Goal: Transaction & Acquisition: Subscribe to service/newsletter

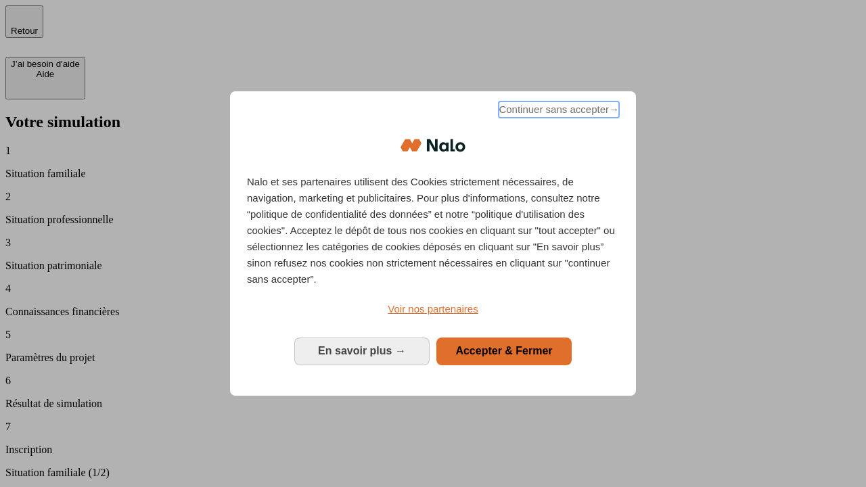
click at [557, 112] on span "Continuer sans accepter →" at bounding box center [559, 109] width 120 height 16
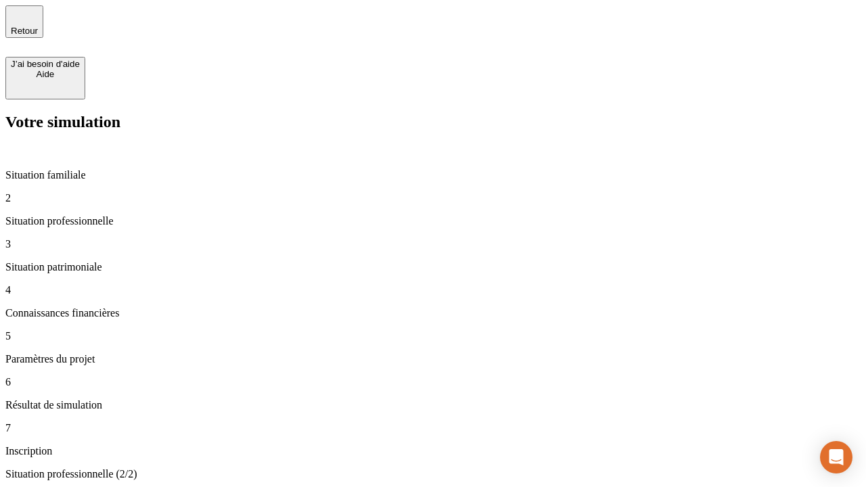
type input "30 000"
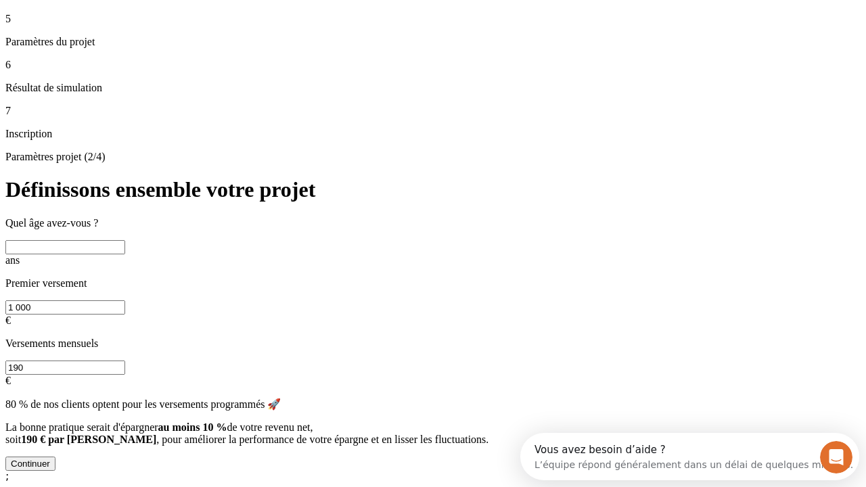
scroll to position [26, 0]
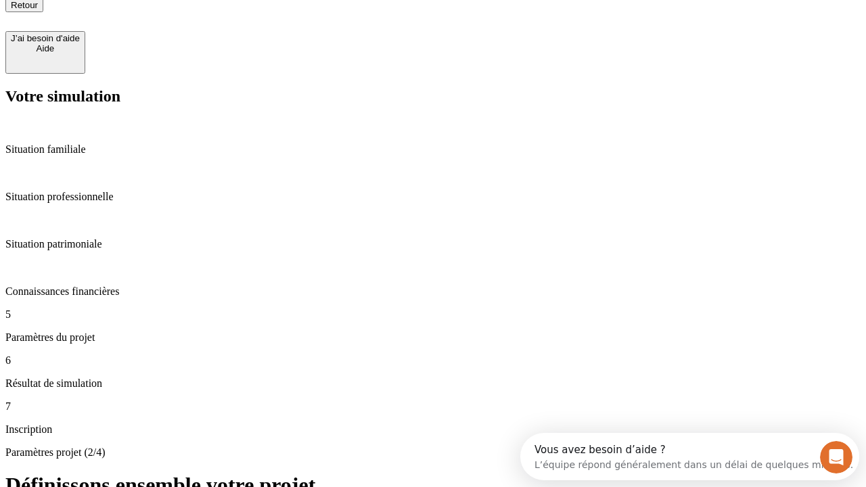
type input "25"
type input "1 000"
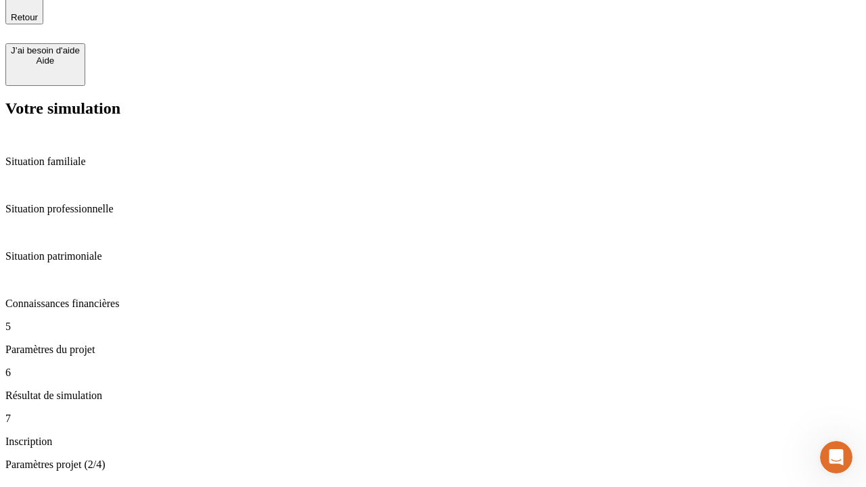
type input "640"
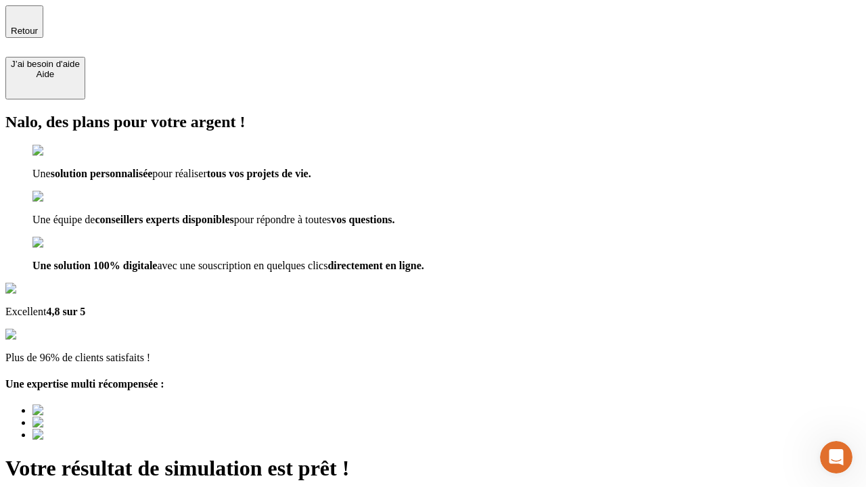
type input "[EMAIL_ADDRESS][PERSON_NAME][DOMAIN_NAME]"
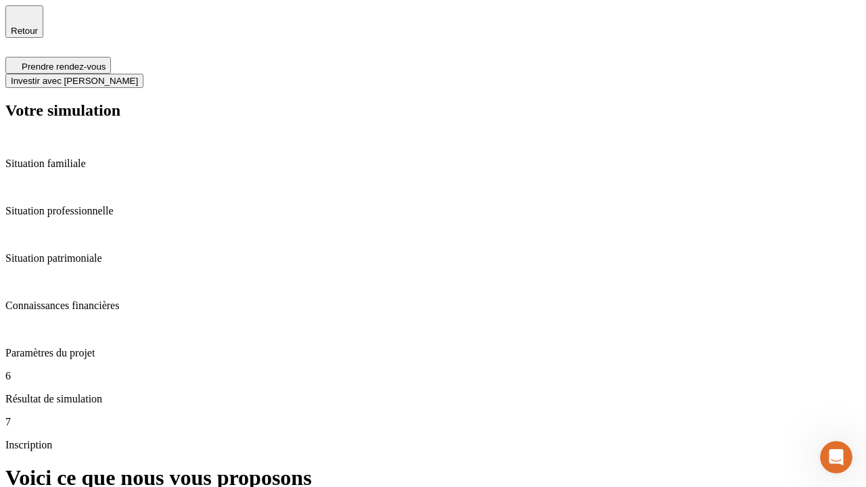
click at [138, 76] on span "Investir avec [PERSON_NAME]" at bounding box center [74, 81] width 127 height 10
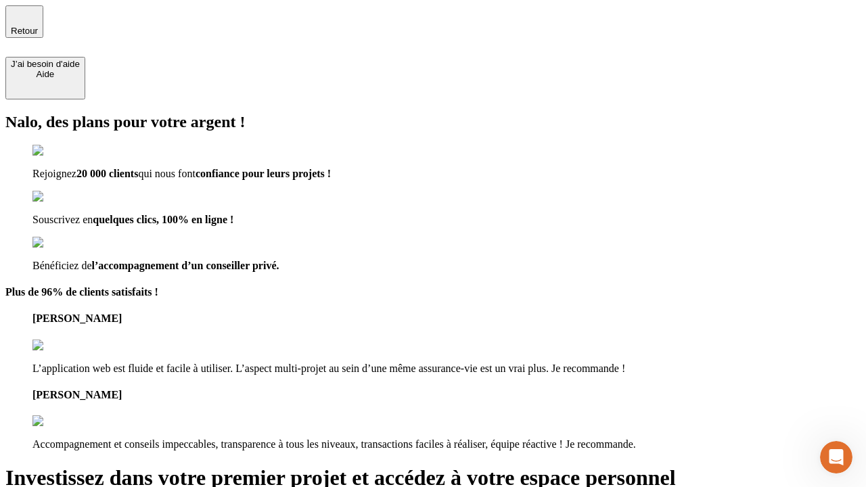
type input "[EMAIL_ADDRESS][PERSON_NAME][DOMAIN_NAME]"
